Goal: Understand process/instructions

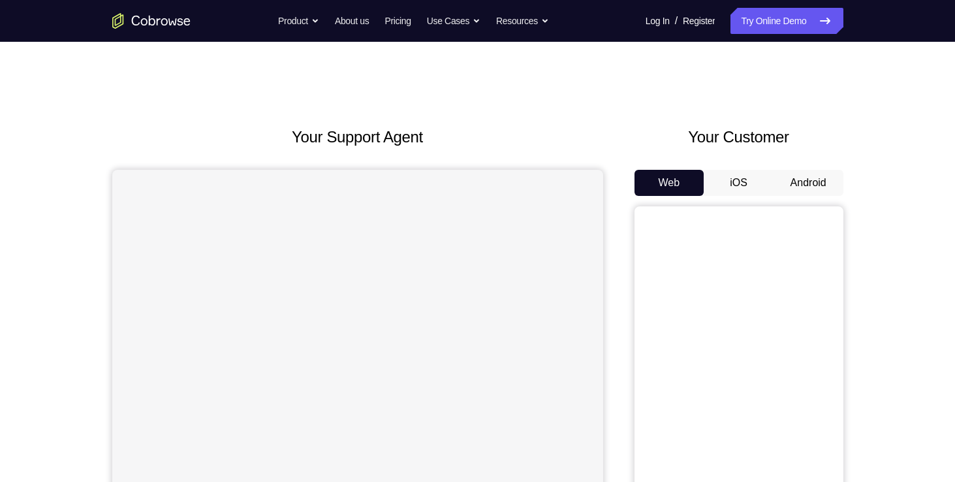
click at [818, 171] on button "Android" at bounding box center [809, 183] width 70 height 26
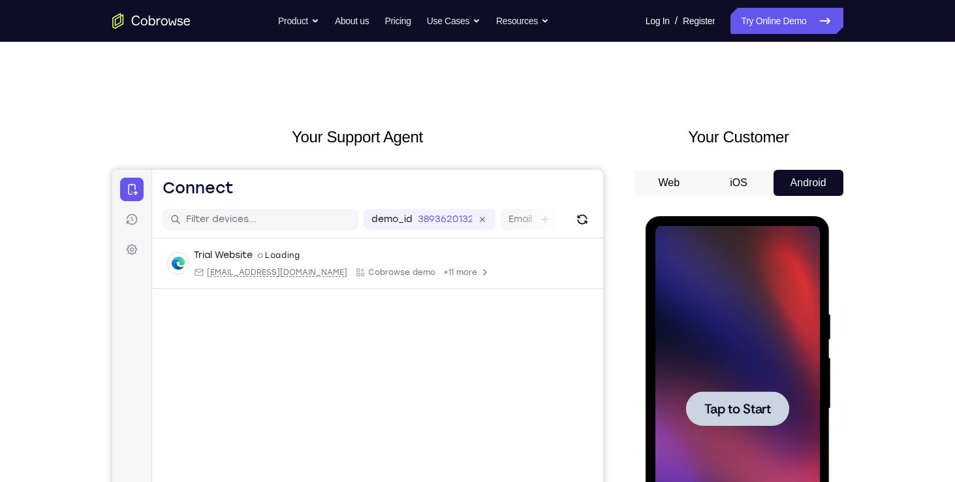
scroll to position [41, 0]
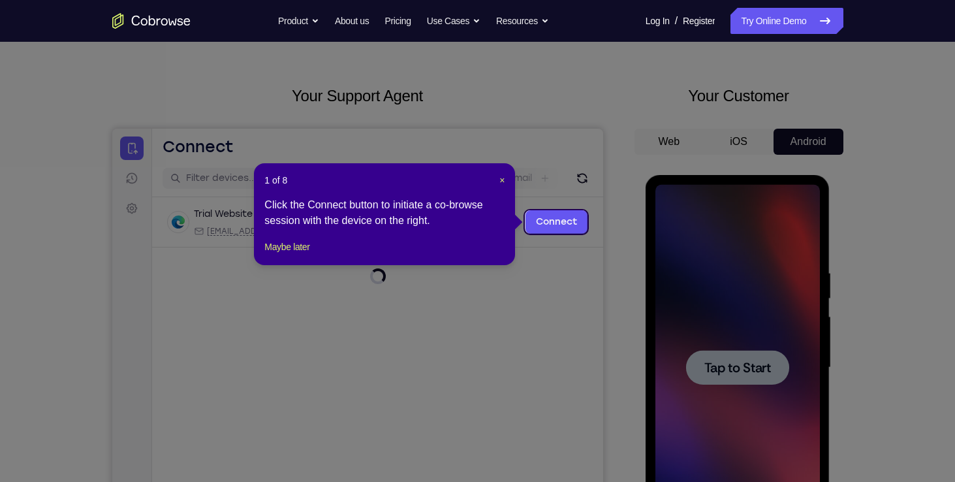
click at [752, 343] on icon at bounding box center [482, 241] width 965 height 482
click at [503, 181] on span "×" at bounding box center [501, 180] width 5 height 10
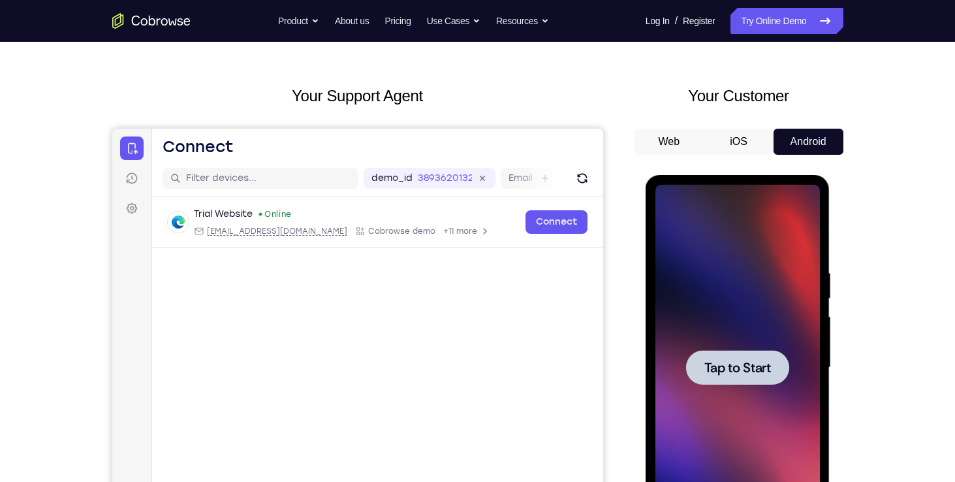
click at [714, 373] on span "Tap to Start" at bounding box center [737, 367] width 67 height 13
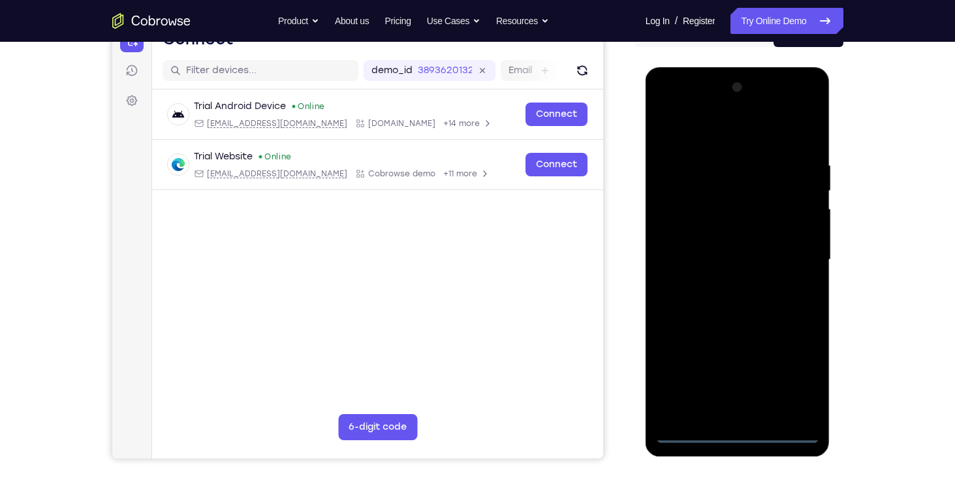
scroll to position [154, 0]
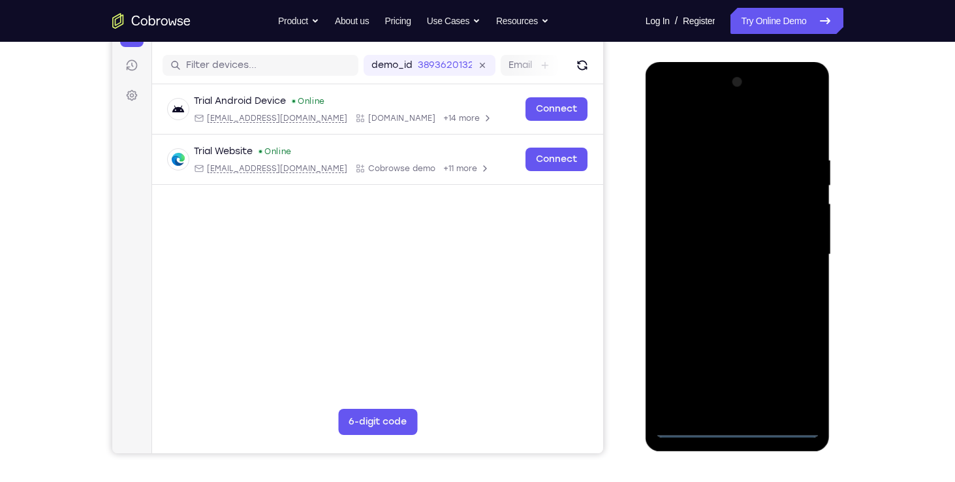
click at [738, 430] on div at bounding box center [737, 255] width 165 height 366
click at [796, 373] on div at bounding box center [737, 255] width 165 height 366
click at [751, 122] on div at bounding box center [737, 255] width 165 height 366
click at [797, 252] on div at bounding box center [737, 255] width 165 height 366
click at [721, 278] on div at bounding box center [737, 255] width 165 height 366
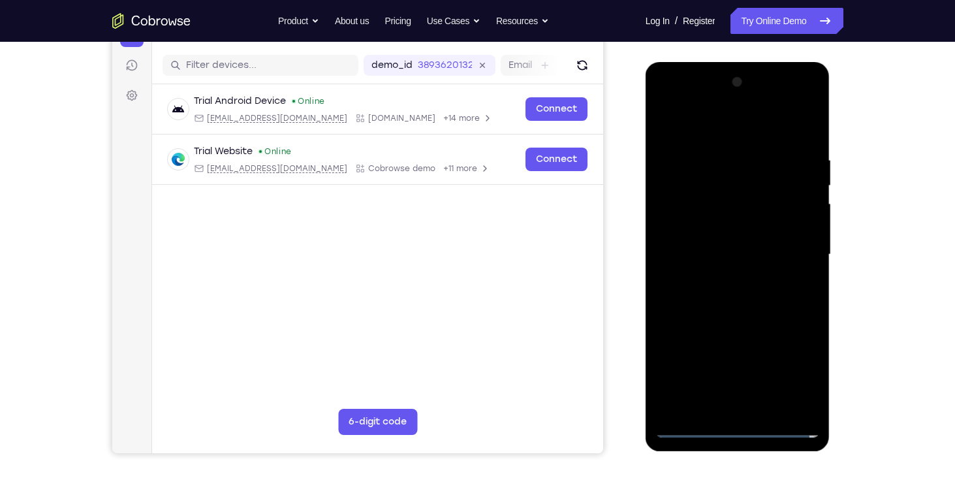
click at [724, 253] on div at bounding box center [737, 255] width 165 height 366
click at [706, 223] on div at bounding box center [737, 255] width 165 height 366
click at [695, 249] on div at bounding box center [737, 255] width 165 height 366
click at [809, 146] on div at bounding box center [737, 255] width 165 height 366
click at [717, 163] on div at bounding box center [737, 255] width 165 height 366
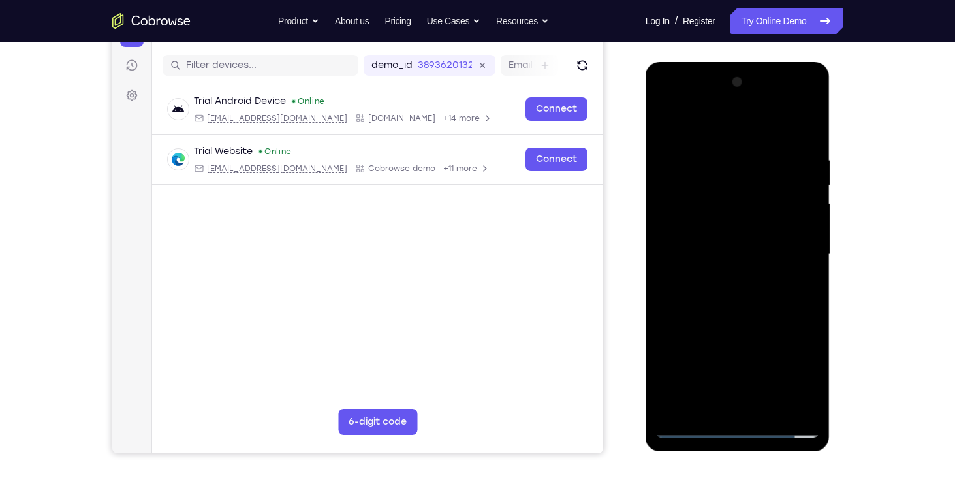
click at [799, 276] on div at bounding box center [737, 255] width 165 height 366
drag, startPoint x: 802, startPoint y: 180, endPoint x: 781, endPoint y: 354, distance: 174.8
click at [781, 354] on div at bounding box center [737, 255] width 165 height 366
click at [773, 159] on div at bounding box center [737, 255] width 165 height 366
click at [805, 253] on div at bounding box center [737, 255] width 165 height 366
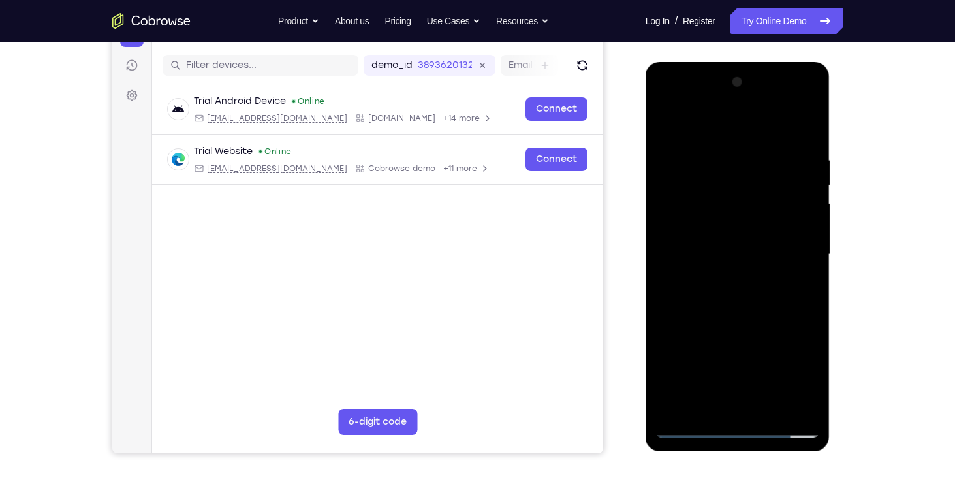
click at [796, 128] on div at bounding box center [737, 255] width 165 height 366
click at [813, 211] on div at bounding box center [737, 255] width 165 height 366
click at [797, 251] on div at bounding box center [737, 255] width 165 height 366
click at [781, 208] on div at bounding box center [737, 255] width 165 height 366
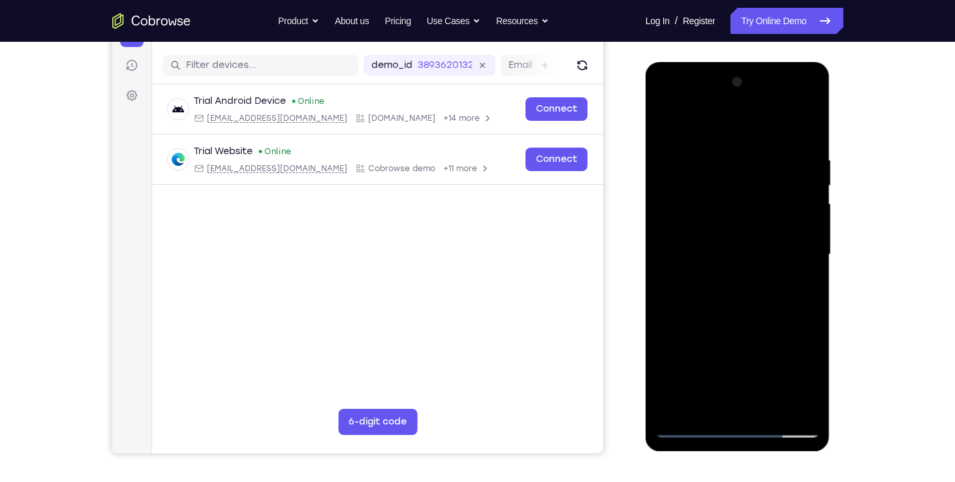
click at [806, 128] on div at bounding box center [737, 255] width 165 height 366
click at [765, 409] on div at bounding box center [737, 255] width 165 height 366
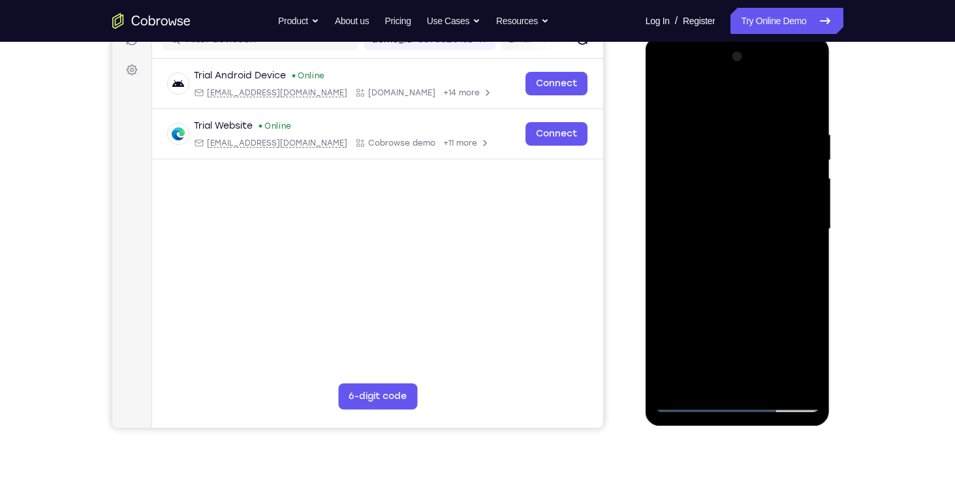
scroll to position [180, 0]
click at [745, 295] on div at bounding box center [737, 229] width 165 height 366
click at [761, 213] on div at bounding box center [737, 229] width 165 height 366
drag, startPoint x: 774, startPoint y: 210, endPoint x: 757, endPoint y: 309, distance: 100.0
click at [757, 309] on div at bounding box center [737, 229] width 165 height 366
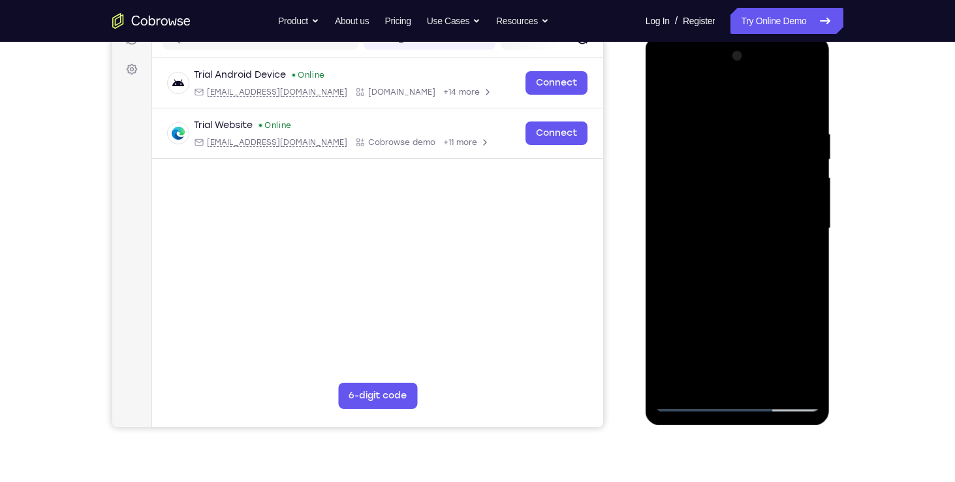
drag, startPoint x: 779, startPoint y: 127, endPoint x: 753, endPoint y: 302, distance: 176.8
click at [753, 302] on div at bounding box center [737, 229] width 165 height 366
drag, startPoint x: 774, startPoint y: 145, endPoint x: 744, endPoint y: 298, distance: 156.5
click at [744, 298] on div at bounding box center [737, 229] width 165 height 366
drag, startPoint x: 776, startPoint y: 181, endPoint x: 748, endPoint y: 332, distance: 152.9
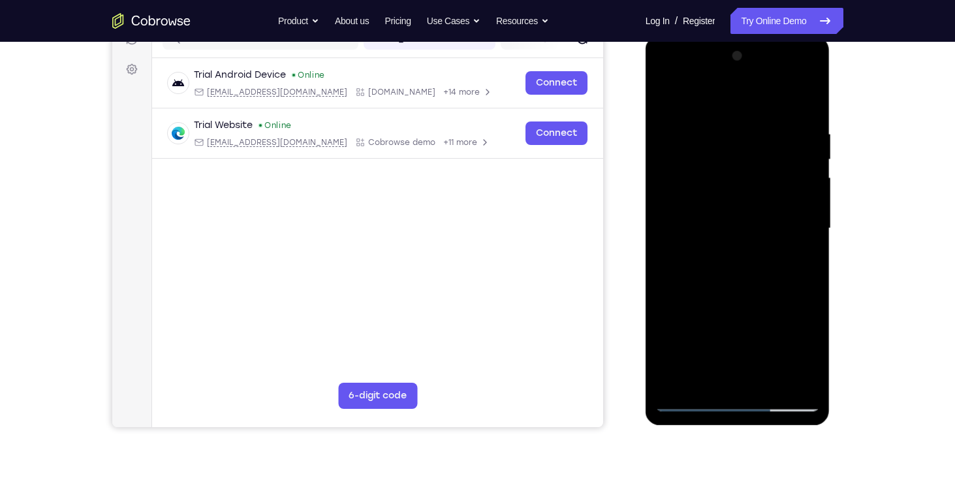
click at [748, 332] on div at bounding box center [737, 229] width 165 height 366
drag, startPoint x: 775, startPoint y: 186, endPoint x: 764, endPoint y: 307, distance: 121.9
click at [764, 307] on div at bounding box center [737, 229] width 165 height 366
drag, startPoint x: 780, startPoint y: 323, endPoint x: 795, endPoint y: 205, distance: 118.4
click at [795, 205] on div at bounding box center [737, 229] width 165 height 366
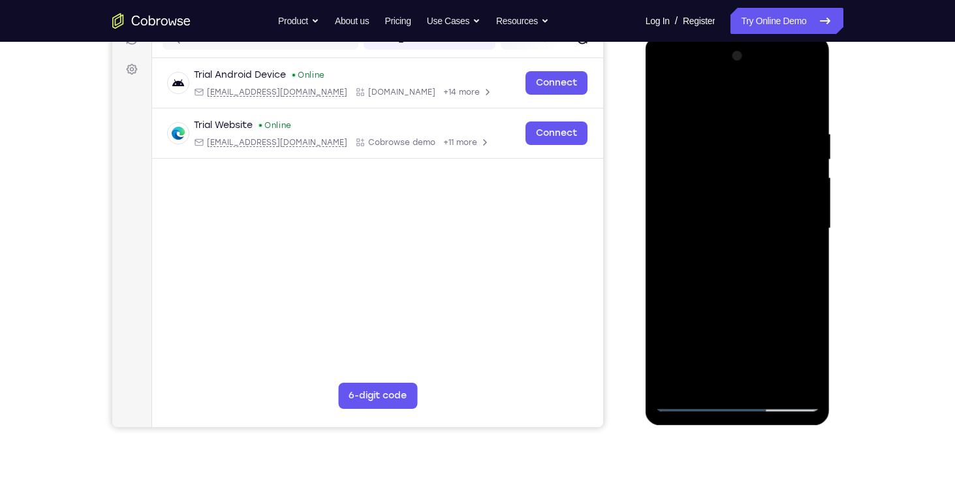
drag, startPoint x: 783, startPoint y: 326, endPoint x: 802, endPoint y: 231, distance: 96.5
click at [802, 231] on div at bounding box center [737, 229] width 165 height 366
drag, startPoint x: 782, startPoint y: 297, endPoint x: 802, endPoint y: 222, distance: 77.6
click at [802, 222] on div at bounding box center [737, 229] width 165 height 366
drag, startPoint x: 772, startPoint y: 304, endPoint x: 804, endPoint y: 172, distance: 135.7
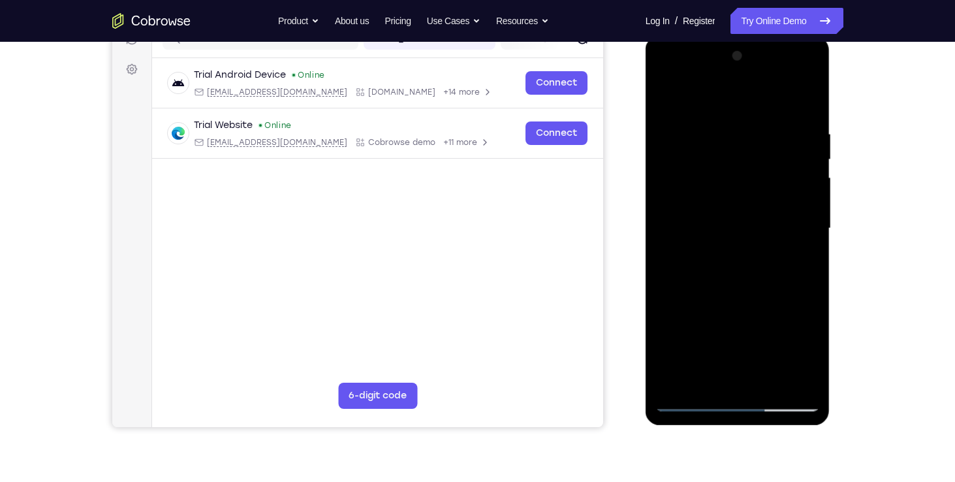
click at [804, 172] on div at bounding box center [737, 229] width 165 height 366
drag, startPoint x: 766, startPoint y: 315, endPoint x: 788, endPoint y: 143, distance: 173.8
click at [788, 143] on div at bounding box center [737, 229] width 165 height 366
drag, startPoint x: 771, startPoint y: 251, endPoint x: 767, endPoint y: 148, distance: 103.9
click at [767, 148] on div at bounding box center [737, 229] width 165 height 366
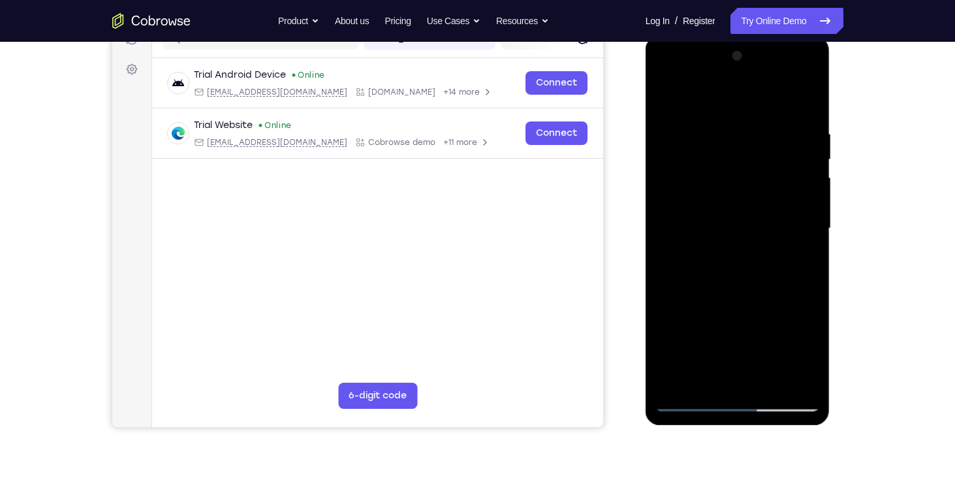
drag, startPoint x: 781, startPoint y: 321, endPoint x: 780, endPoint y: 197, distance: 124.1
click at [780, 197] on div at bounding box center [737, 229] width 165 height 366
click at [716, 373] on div at bounding box center [737, 229] width 165 height 366
click at [792, 258] on div at bounding box center [737, 229] width 165 height 366
click at [664, 94] on div at bounding box center [737, 229] width 165 height 366
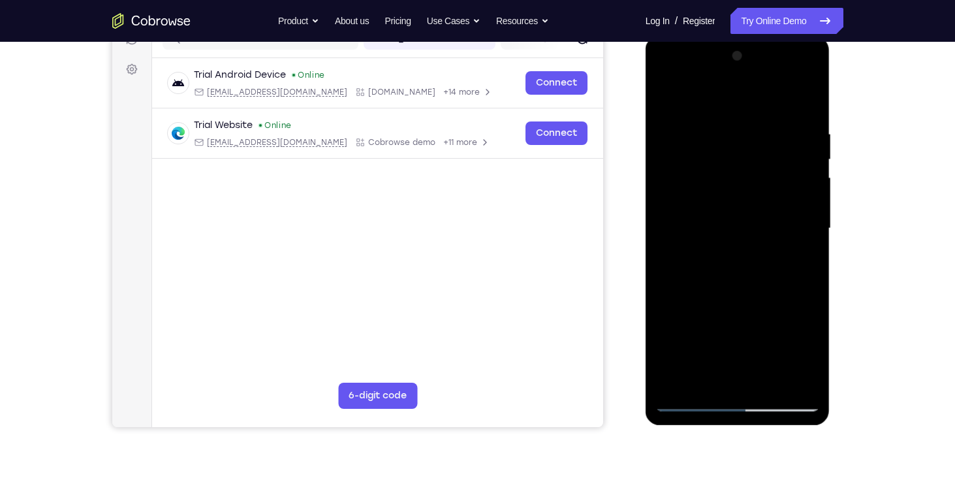
click at [668, 100] on div at bounding box center [737, 229] width 165 height 366
click at [794, 380] on div at bounding box center [737, 229] width 165 height 366
click at [674, 330] on div at bounding box center [737, 229] width 165 height 366
click at [698, 347] on div at bounding box center [737, 229] width 165 height 366
click at [665, 93] on div at bounding box center [737, 229] width 165 height 366
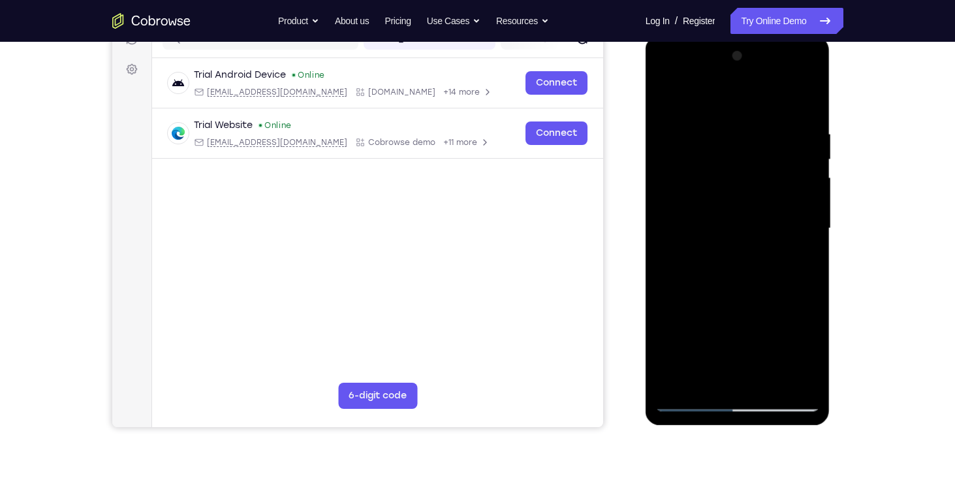
click at [667, 97] on div at bounding box center [737, 229] width 165 height 366
click at [806, 201] on div at bounding box center [737, 229] width 165 height 366
click at [662, 307] on div at bounding box center [737, 229] width 165 height 366
click at [678, 380] on div at bounding box center [737, 229] width 165 height 366
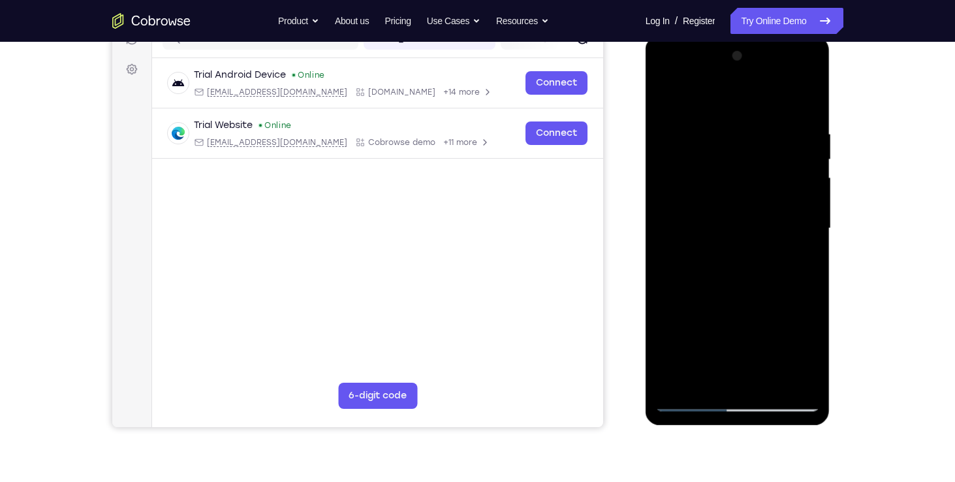
drag, startPoint x: 697, startPoint y: 356, endPoint x: 761, endPoint y: 171, distance: 196.1
click at [761, 171] on div at bounding box center [737, 229] width 165 height 366
drag, startPoint x: 734, startPoint y: 215, endPoint x: 757, endPoint y: 130, distance: 88.5
click at [757, 130] on div at bounding box center [737, 229] width 165 height 366
drag, startPoint x: 758, startPoint y: 172, endPoint x: 742, endPoint y: 296, distance: 125.1
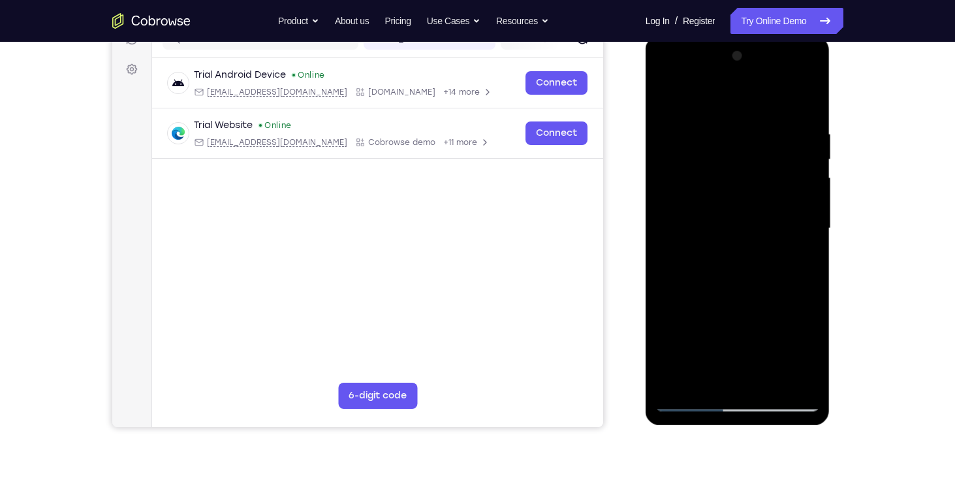
click at [742, 296] on div at bounding box center [737, 229] width 165 height 366
click at [808, 298] on div at bounding box center [737, 229] width 165 height 366
drag, startPoint x: 777, startPoint y: 302, endPoint x: 793, endPoint y: 169, distance: 133.5
click at [793, 169] on div at bounding box center [737, 229] width 165 height 366
click at [808, 299] on div at bounding box center [737, 229] width 165 height 366
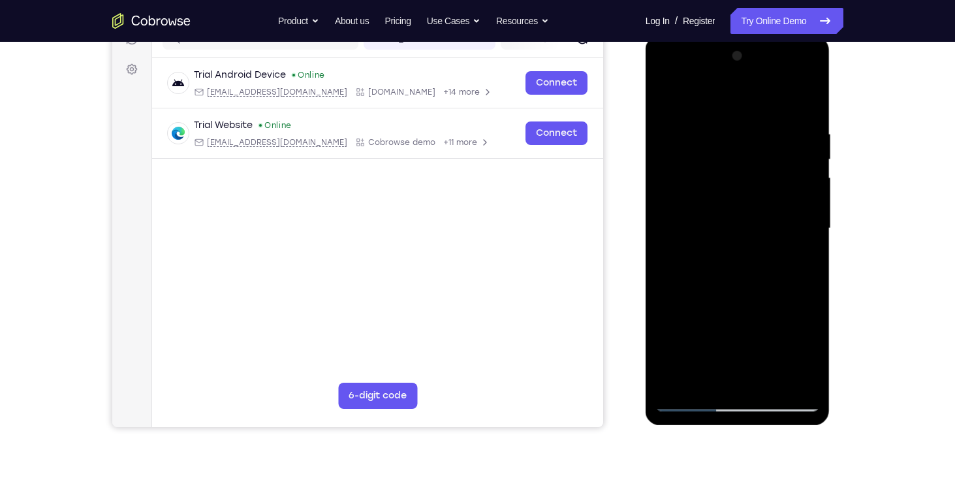
drag, startPoint x: 787, startPoint y: 152, endPoint x: 787, endPoint y: 262, distance: 110.3
click at [787, 262] on div at bounding box center [737, 229] width 165 height 366
click at [810, 277] on div at bounding box center [737, 229] width 165 height 366
click at [686, 150] on div at bounding box center [737, 229] width 165 height 366
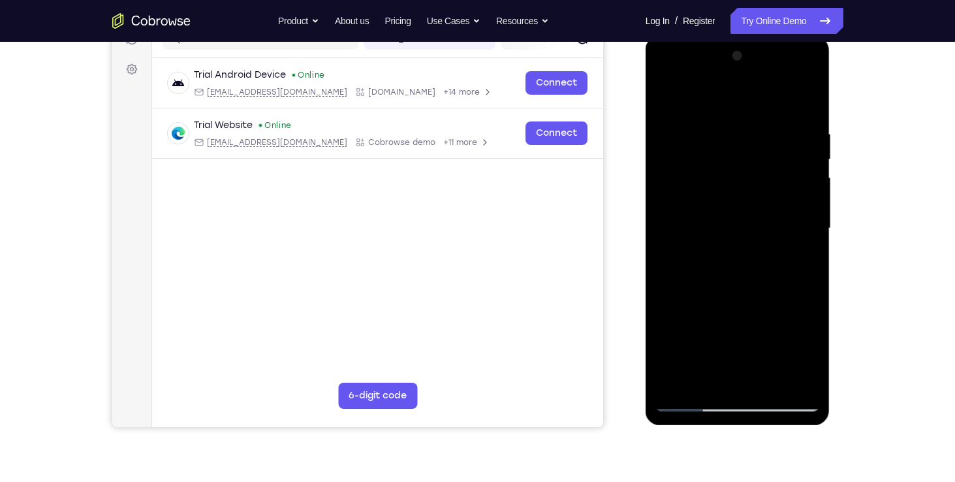
drag, startPoint x: 749, startPoint y: 208, endPoint x: 752, endPoint y: 307, distance: 99.3
click at [752, 307] on div at bounding box center [737, 229] width 165 height 366
drag, startPoint x: 770, startPoint y: 304, endPoint x: 784, endPoint y: 167, distance: 137.9
click at [784, 167] on div at bounding box center [737, 229] width 165 height 366
click at [793, 242] on div at bounding box center [737, 229] width 165 height 366
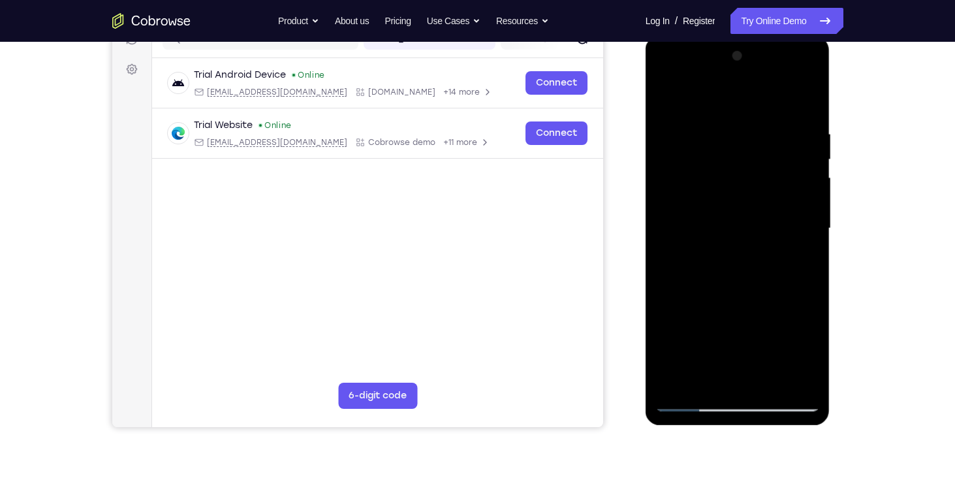
drag, startPoint x: 766, startPoint y: 193, endPoint x: 760, endPoint y: 297, distance: 104.0
click at [760, 297] on div at bounding box center [737, 229] width 165 height 366
click at [808, 186] on div at bounding box center [737, 229] width 165 height 366
click at [812, 186] on div at bounding box center [737, 229] width 165 height 366
click at [668, 96] on div at bounding box center [737, 229] width 165 height 366
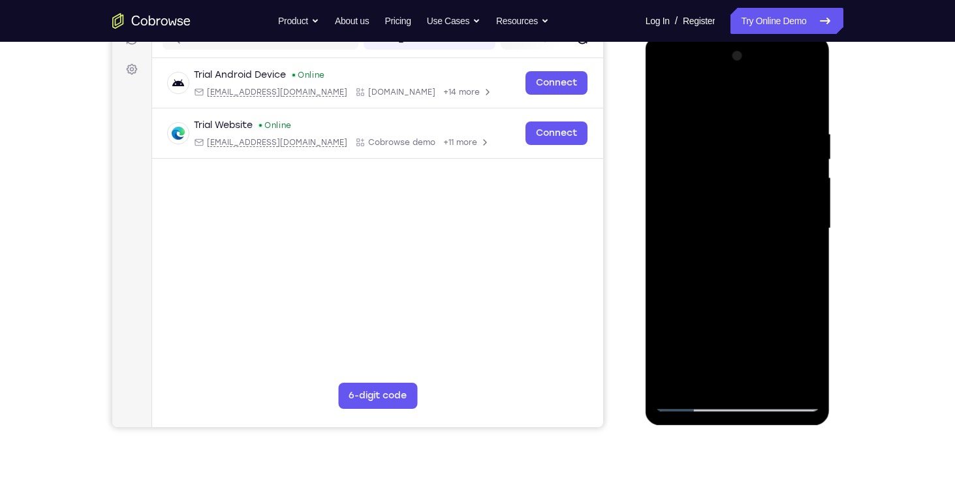
click at [677, 380] on div at bounding box center [737, 229] width 165 height 366
click at [763, 126] on div at bounding box center [737, 229] width 165 height 366
click at [804, 192] on div at bounding box center [737, 229] width 165 height 366
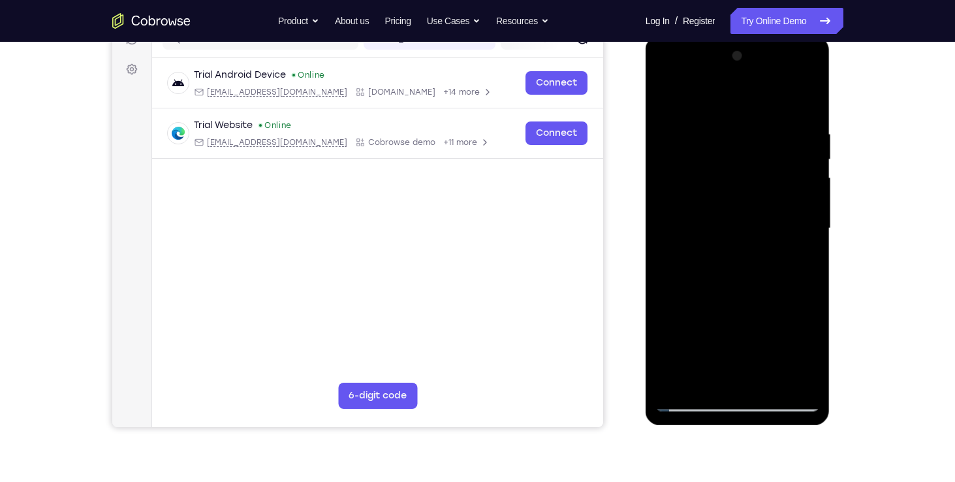
click at [808, 104] on div at bounding box center [737, 229] width 165 height 366
click at [806, 104] on div at bounding box center [737, 229] width 165 height 366
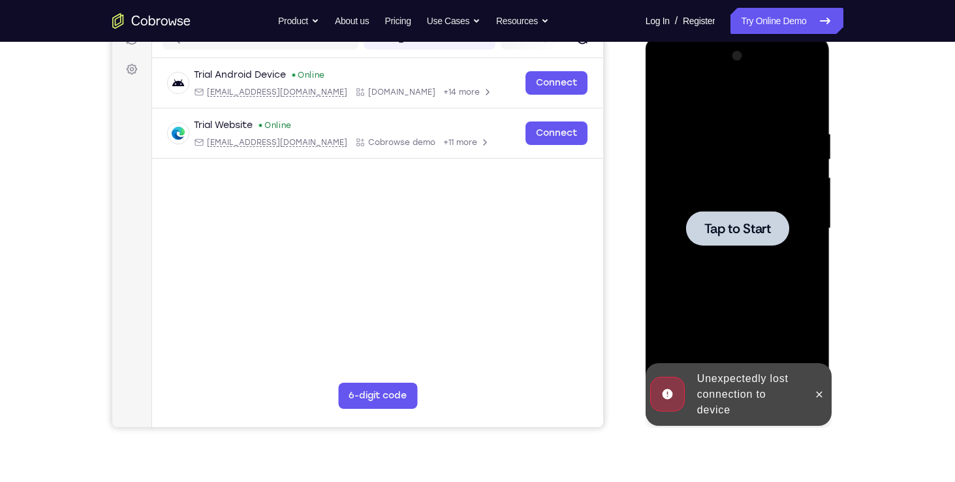
click at [806, 104] on div at bounding box center [737, 229] width 165 height 366
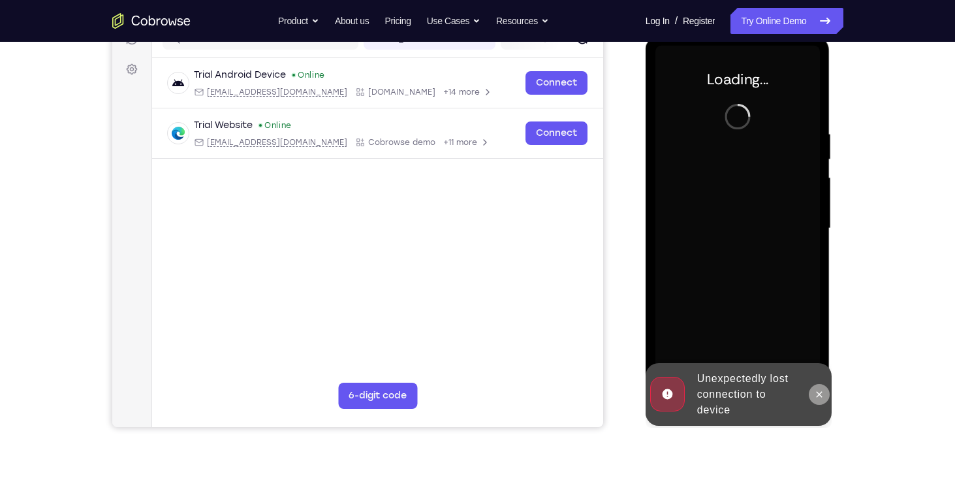
click at [825, 395] on button at bounding box center [819, 394] width 21 height 21
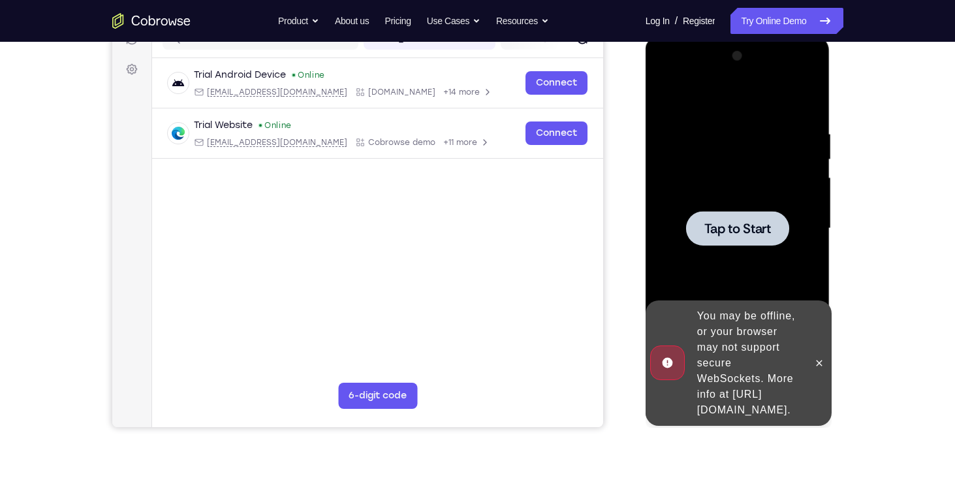
click at [749, 234] on span "Tap to Start" at bounding box center [737, 228] width 67 height 13
click at [823, 359] on icon at bounding box center [819, 363] width 10 height 10
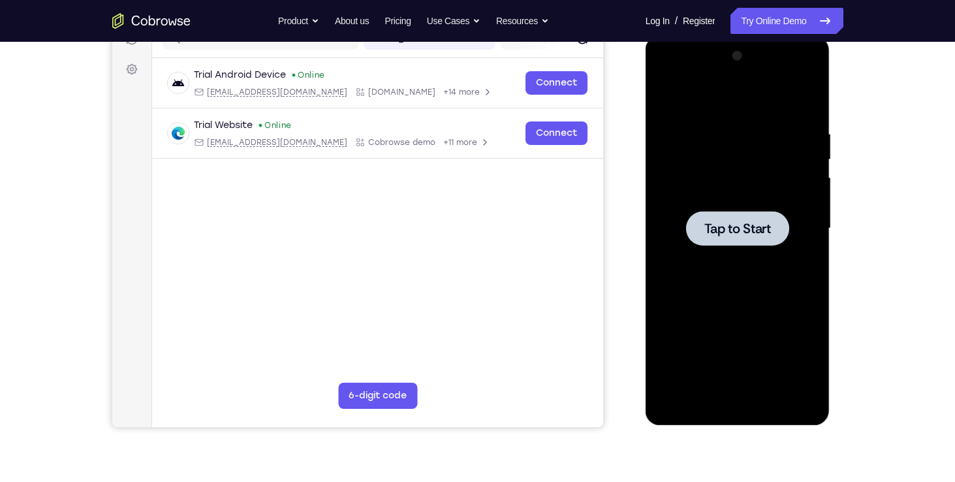
click at [728, 234] on span "Tap to Start" at bounding box center [737, 228] width 67 height 13
click at [737, 232] on span "Tap to Start" at bounding box center [737, 228] width 67 height 13
click at [783, 24] on link "Try Online Demo" at bounding box center [787, 21] width 112 height 26
click at [748, 230] on span "Tap to Start" at bounding box center [737, 228] width 67 height 13
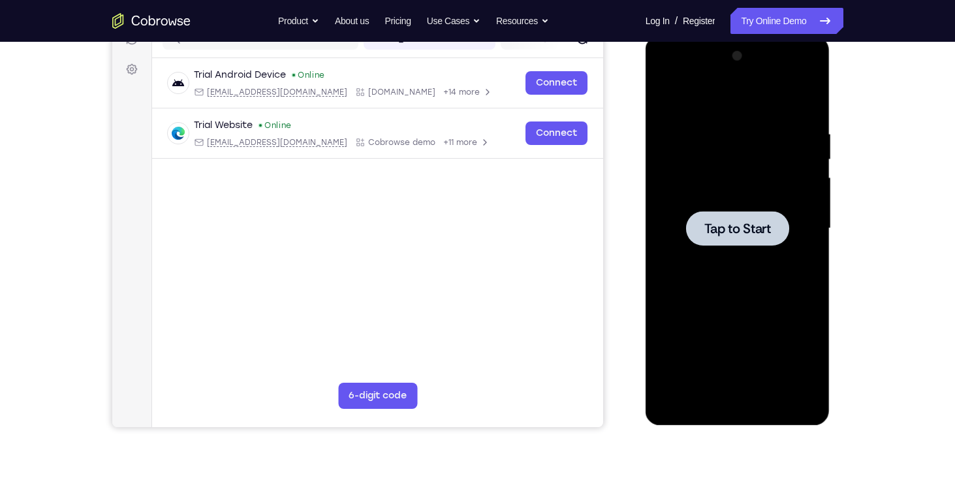
click at [748, 230] on span "Tap to Start" at bounding box center [737, 228] width 67 height 13
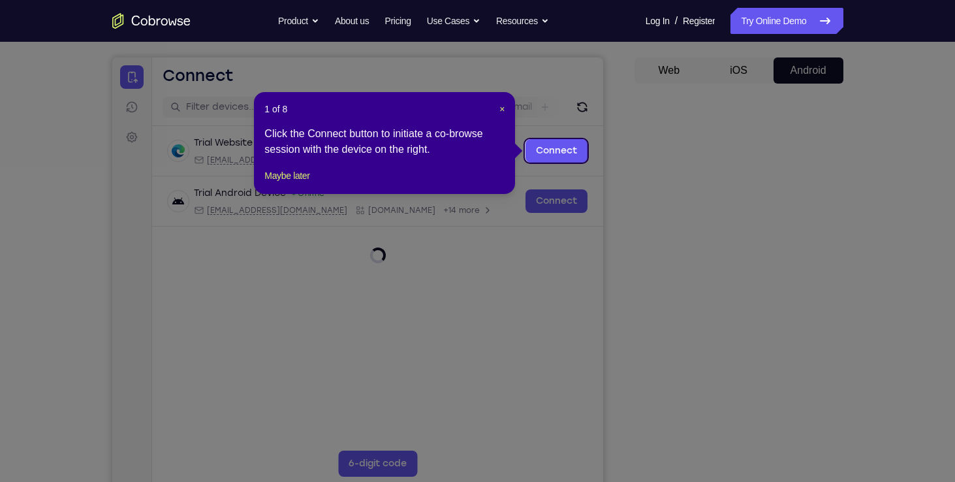
click at [801, 413] on icon at bounding box center [482, 241] width 965 height 482
click at [503, 111] on span "×" at bounding box center [501, 109] width 5 height 10
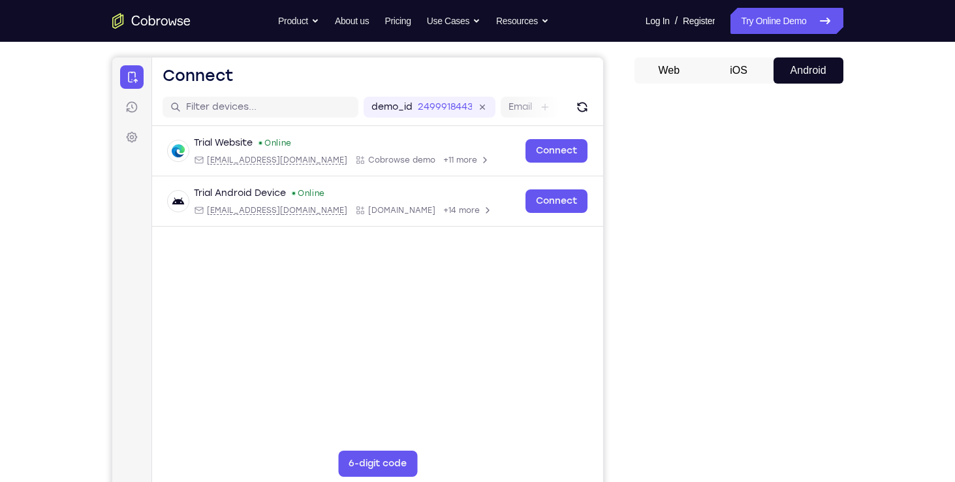
click at [885, 396] on div "Your Support Agent Your Customer Web iOS Android Next Steps We’d be happy to gi…" at bounding box center [478, 359] width 836 height 861
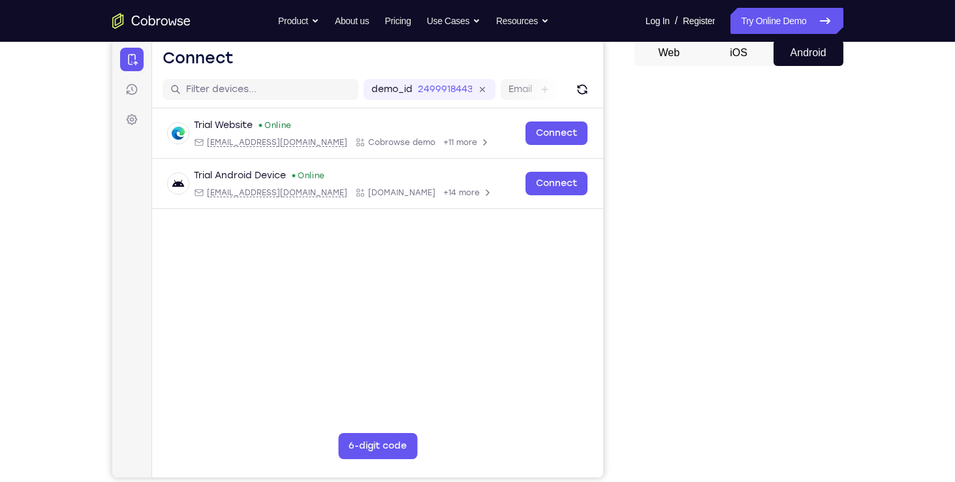
scroll to position [133, 0]
